Goal: Task Accomplishment & Management: Manage account settings

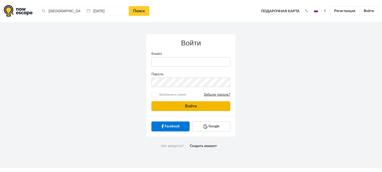
type input "anatoly@imaginaris.ee"
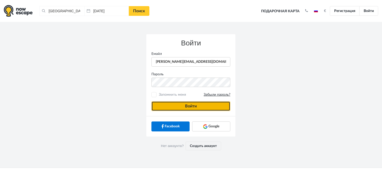
drag, startPoint x: 162, startPoint y: 106, endPoint x: 148, endPoint y: 3, distance: 104.4
click at [162, 102] on button "Войти" at bounding box center [191, 106] width 79 height 10
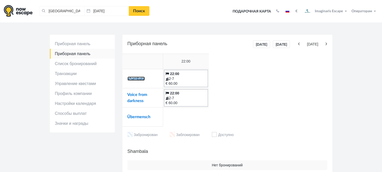
click at [138, 79] on link "Shambala" at bounding box center [136, 78] width 17 height 4
click at [132, 93] on link "Voice from darkness" at bounding box center [138, 97] width 20 height 10
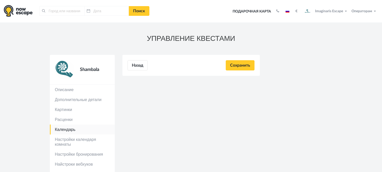
type input "[GEOGRAPHIC_DATA], [GEOGRAPHIC_DATA]"
type input "[DATE]"
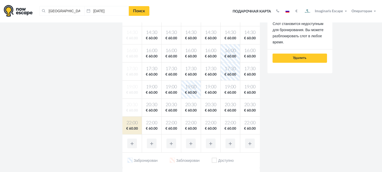
scroll to position [113, 0]
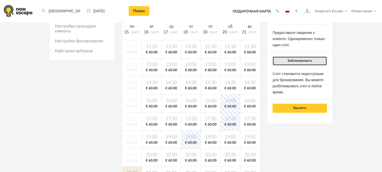
drag, startPoint x: 279, startPoint y: 61, endPoint x: 245, endPoint y: 60, distance: 34.2
click at [275, 60] on button "Заблокировать" at bounding box center [300, 60] width 54 height 9
drag, startPoint x: 299, startPoint y: 63, endPoint x: 298, endPoint y: 61, distance: 2.8
click at [299, 63] on button "Заблокировать" at bounding box center [300, 60] width 54 height 9
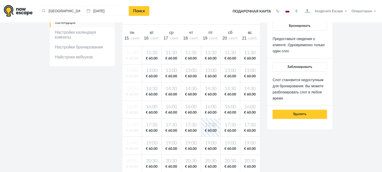
scroll to position [85, 0]
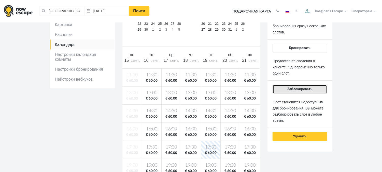
drag, startPoint x: 301, startPoint y: 86, endPoint x: 256, endPoint y: 93, distance: 45.7
click at [299, 86] on button "Заблокировать" at bounding box center [300, 89] width 54 height 9
click at [298, 92] on button "Заблокировать" at bounding box center [300, 89] width 54 height 9
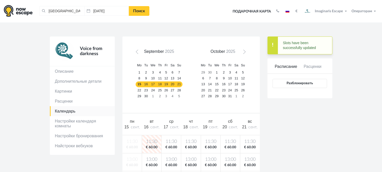
scroll to position [0, 0]
